Goal: Transaction & Acquisition: Purchase product/service

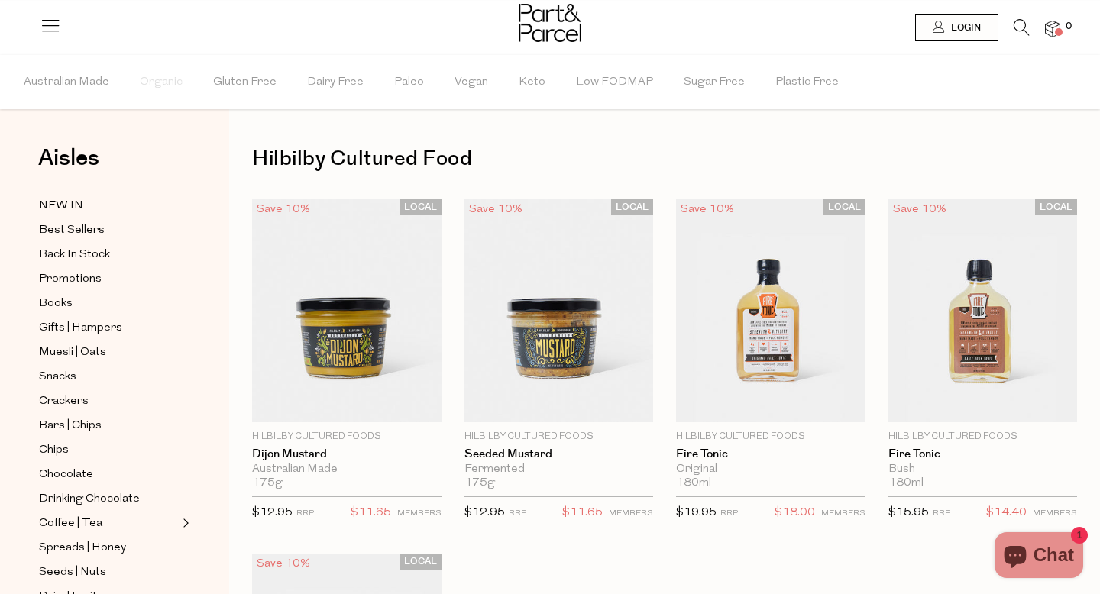
click at [456, 160] on h1 "Hilbilby Cultured Food" at bounding box center [664, 158] width 825 height 35
click at [356, 162] on h1 "Hilbilby Cultured Food" at bounding box center [664, 158] width 825 height 35
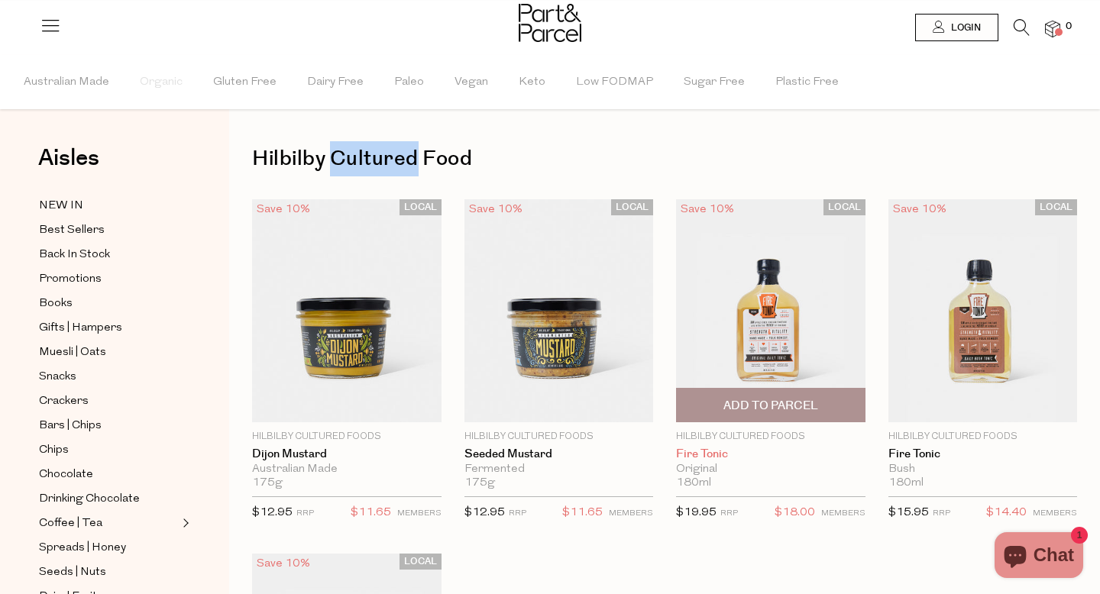
click at [718, 458] on link "Fire Tonic" at bounding box center [770, 455] width 189 height 14
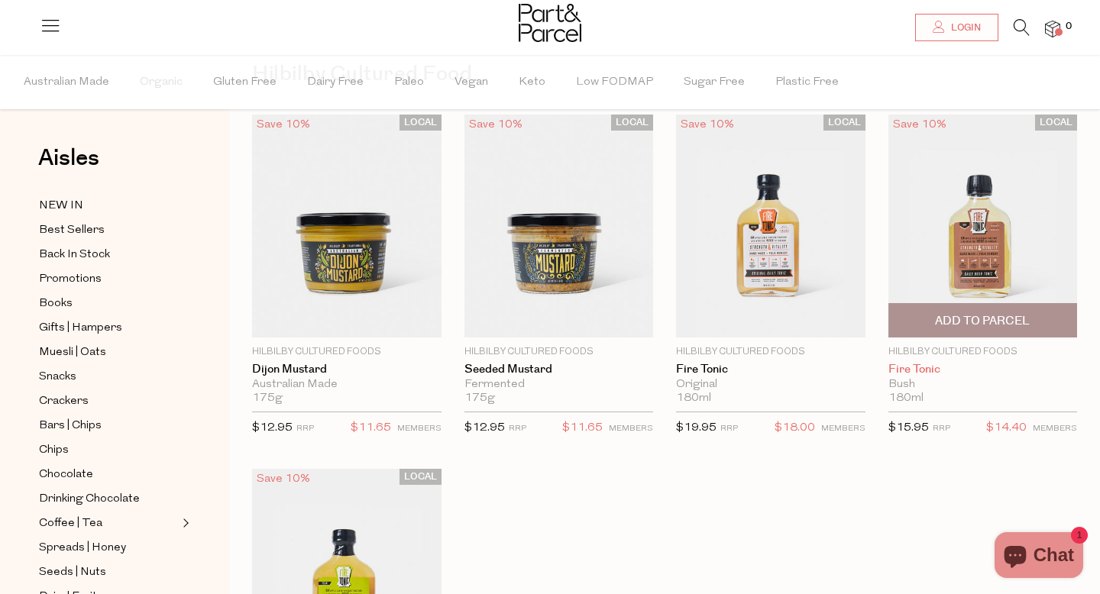
scroll to position [59, 0]
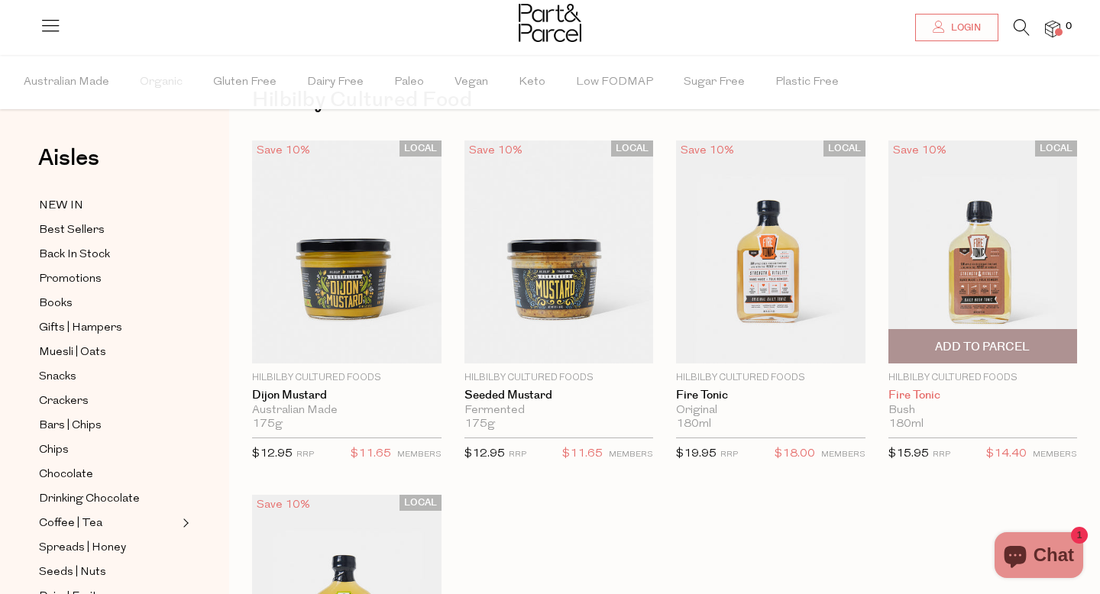
click at [914, 393] on link "Fire Tonic" at bounding box center [982, 396] width 189 height 14
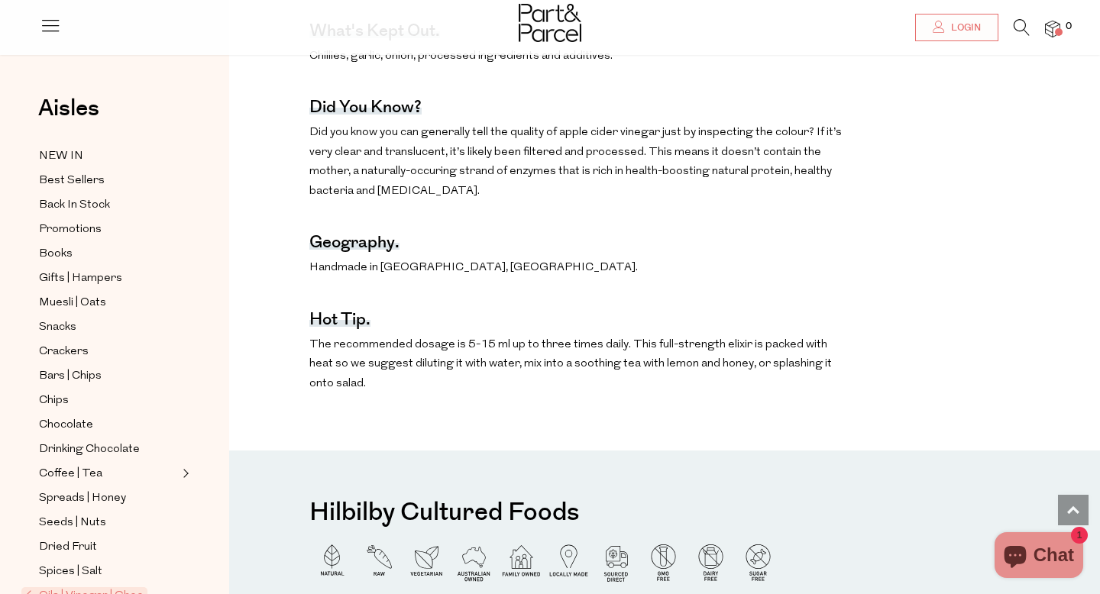
scroll to position [967, 0]
